Goal: Information Seeking & Learning: Check status

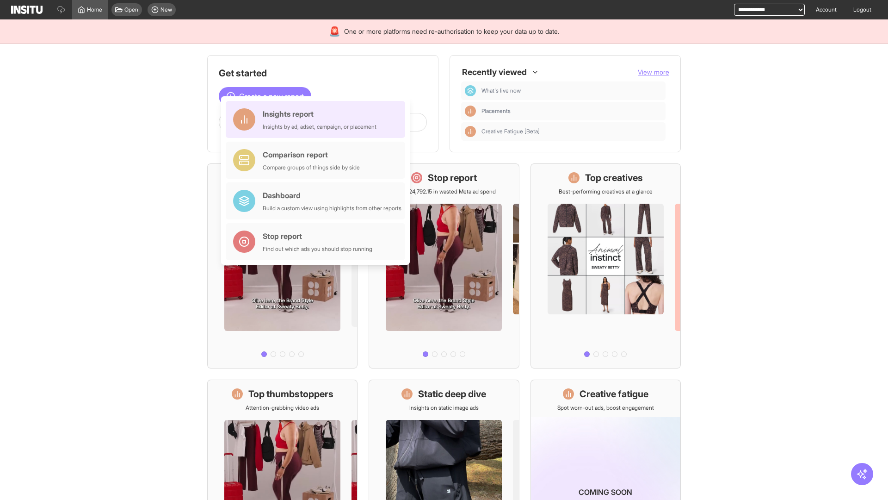
click at [318, 119] on div "Insights report Insights by ad, adset, campaign, or placement" at bounding box center [320, 119] width 114 height 22
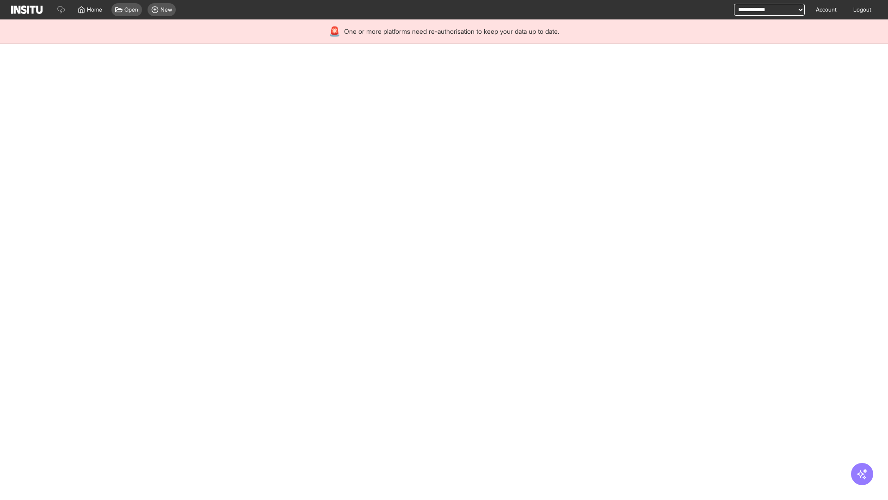
select select "**"
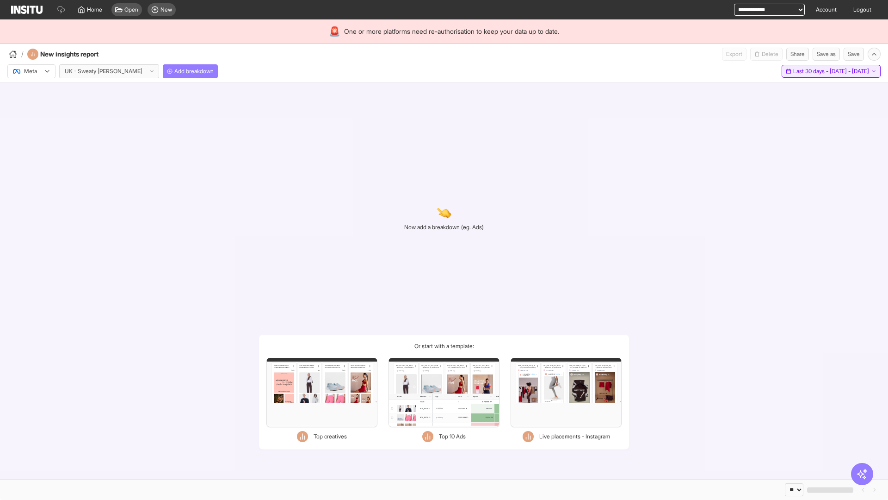
click at [811, 71] on span "Last 30 days - [DATE] - [DATE]" at bounding box center [832, 71] width 76 height 7
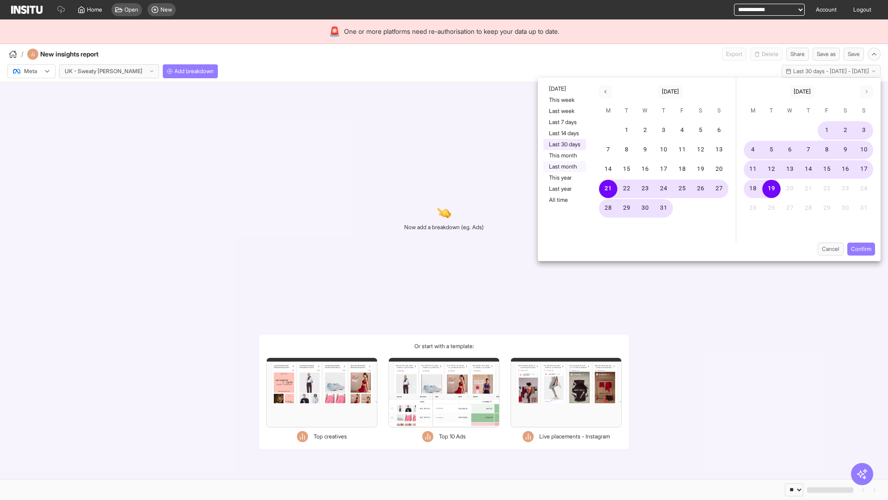
click at [564, 167] on button "Last month" at bounding box center [565, 166] width 43 height 11
